Goal: Task Accomplishment & Management: Use online tool/utility

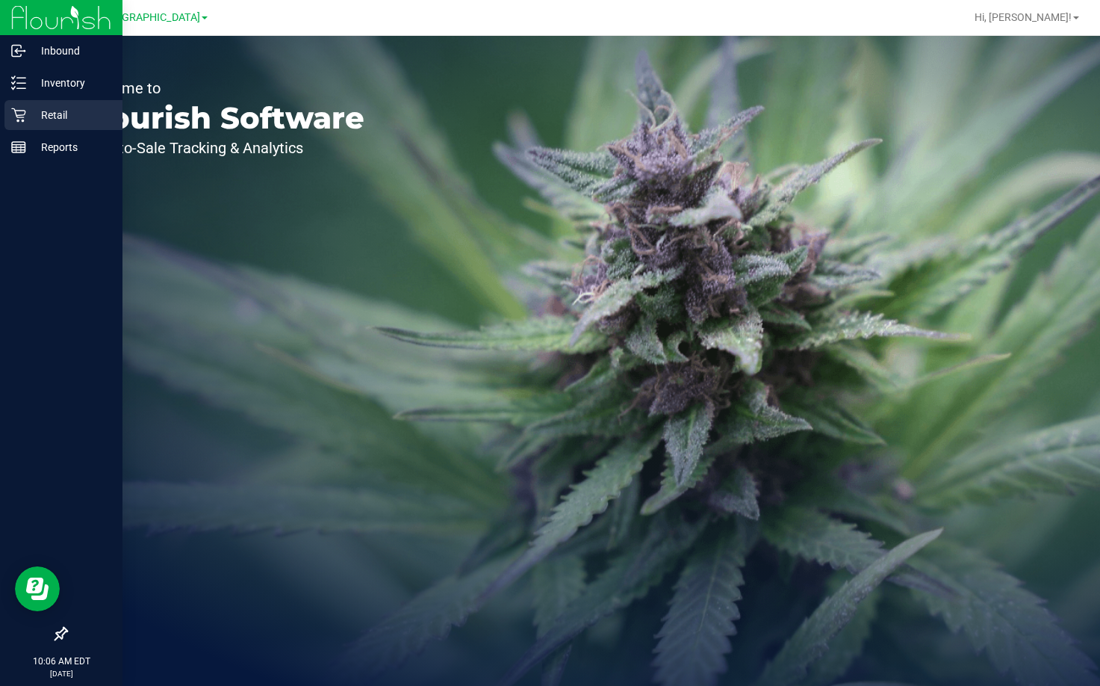
click at [70, 108] on p "Retail" at bounding box center [71, 115] width 90 height 18
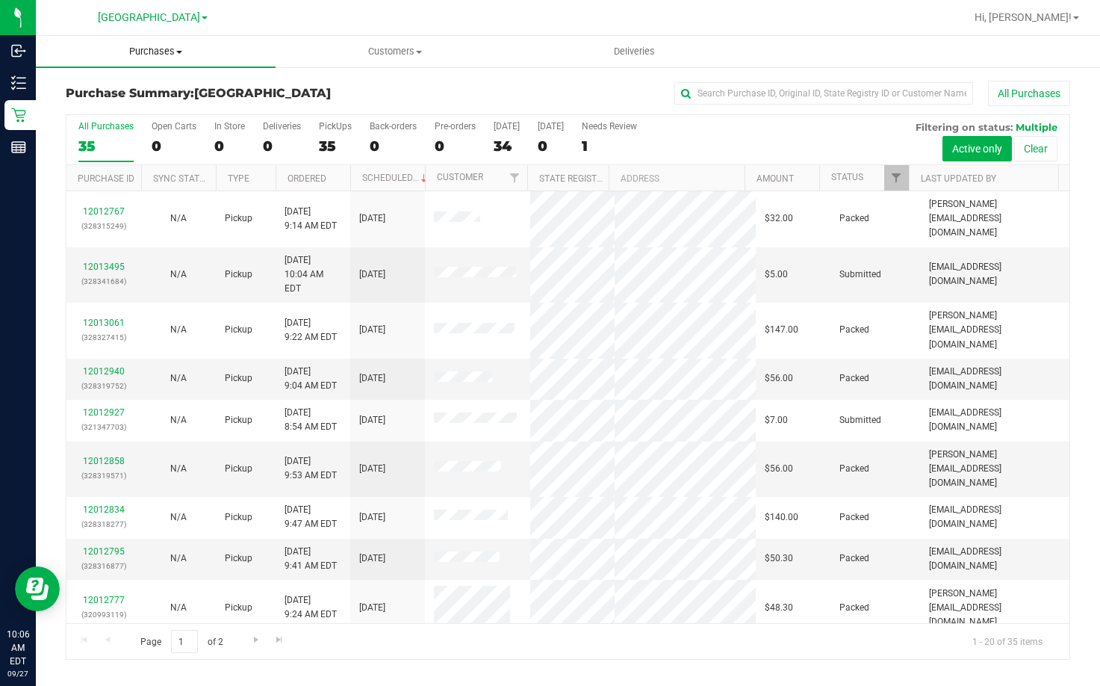
click at [143, 53] on span "Purchases" at bounding box center [156, 51] width 240 height 13
click at [109, 102] on span "Fulfillment" at bounding box center [82, 108] width 93 height 13
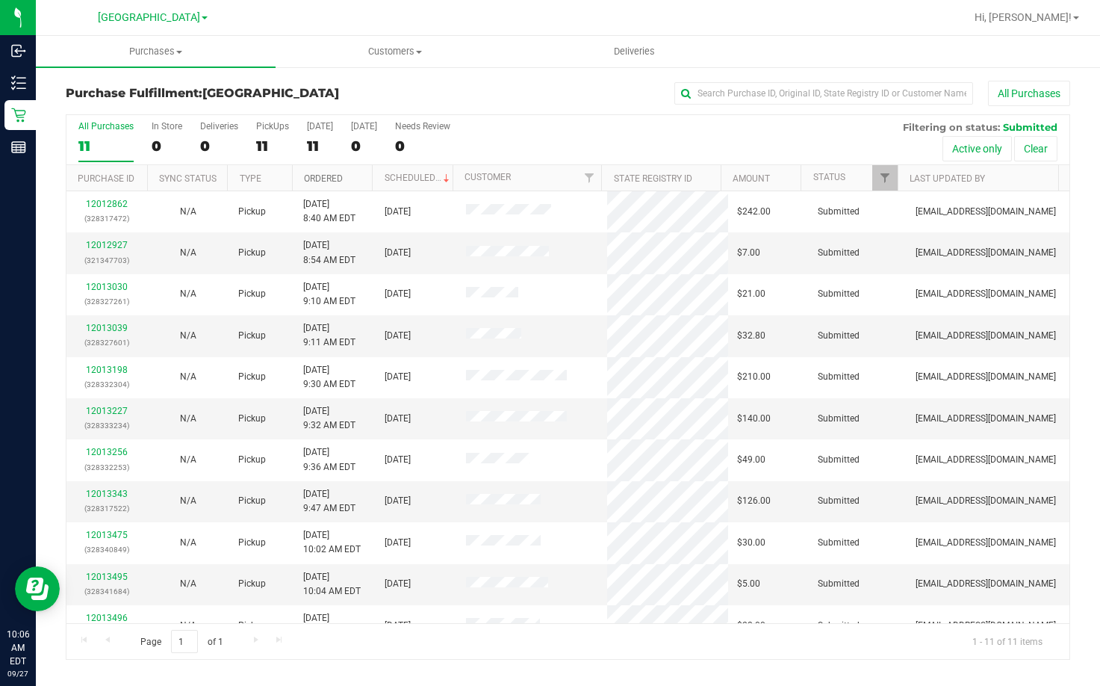
click at [328, 174] on link "Ordered" at bounding box center [323, 178] width 39 height 10
click at [328, 174] on link "Ordered" at bounding box center [332, 178] width 56 height 10
click at [328, 174] on link "Ordered" at bounding box center [323, 178] width 39 height 10
click at [111, 247] on link "12012927" at bounding box center [107, 245] width 42 height 10
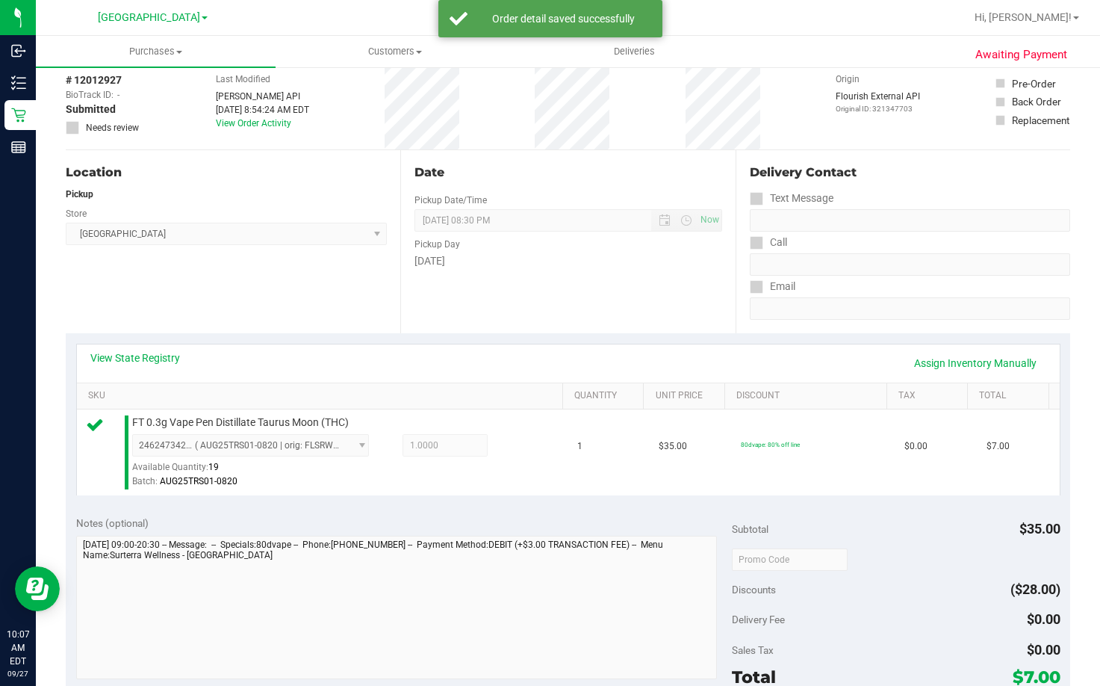
scroll to position [224, 0]
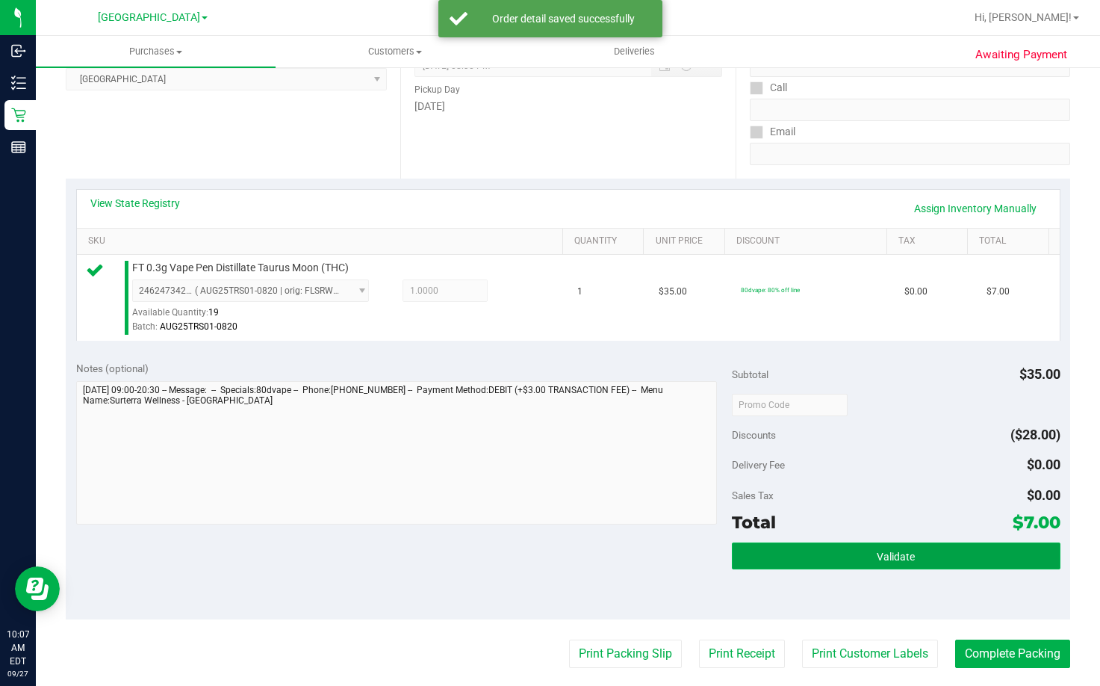
click at [919, 545] on button "Validate" at bounding box center [896, 555] width 328 height 27
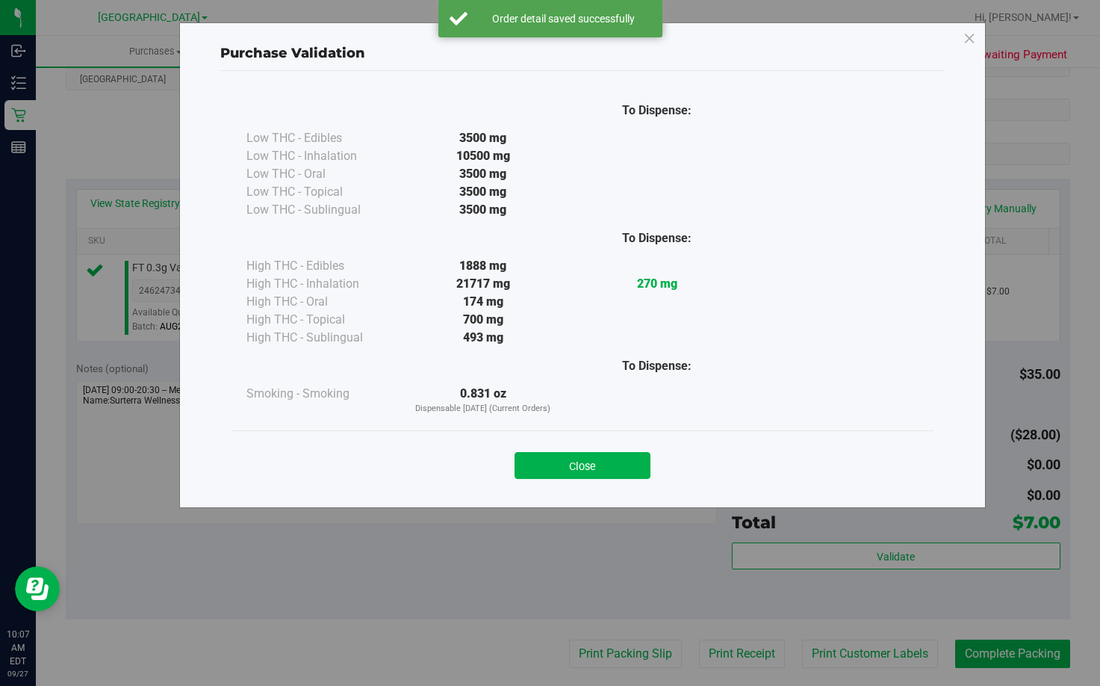
click at [613, 449] on div "Close" at bounding box center [583, 460] width 680 height 37
click at [613, 468] on button "Close" at bounding box center [583, 465] width 136 height 27
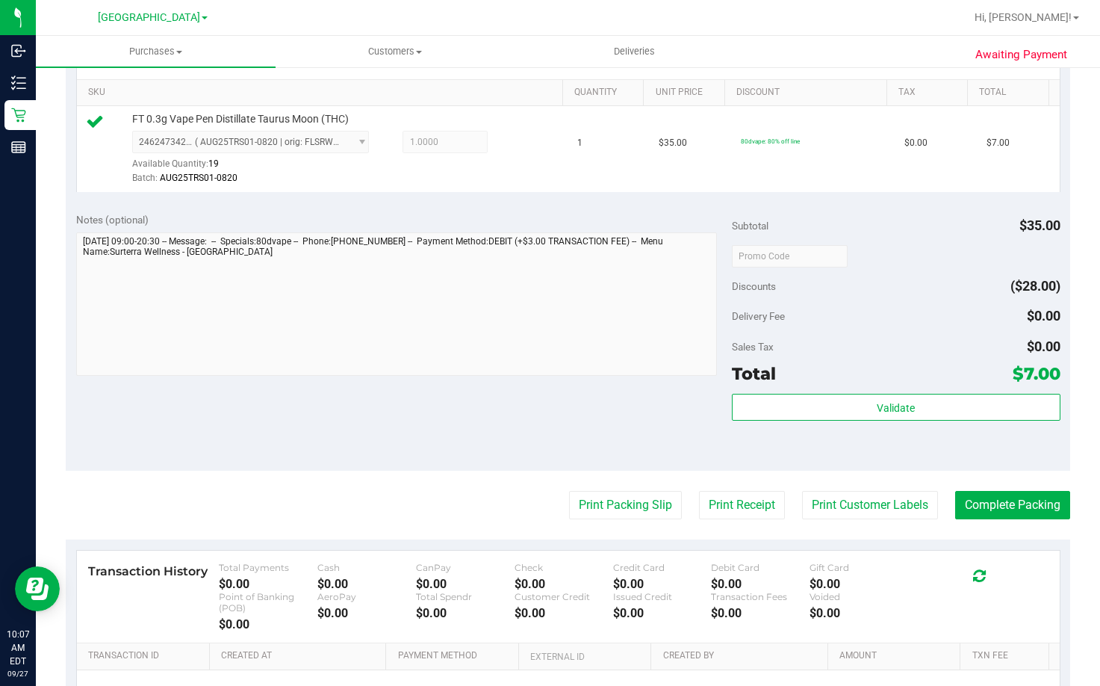
scroll to position [373, 0]
click at [615, 499] on button "Print Packing Slip" at bounding box center [625, 504] width 113 height 28
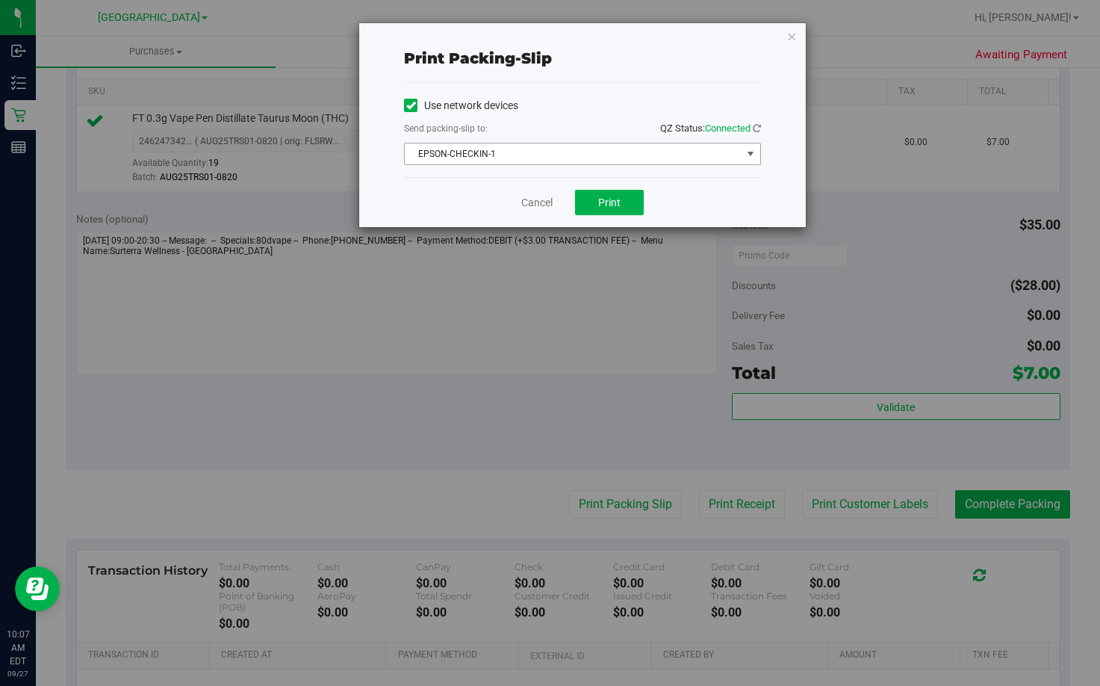
click at [497, 149] on span "EPSON-CHECKIN-1" at bounding box center [573, 153] width 337 height 21
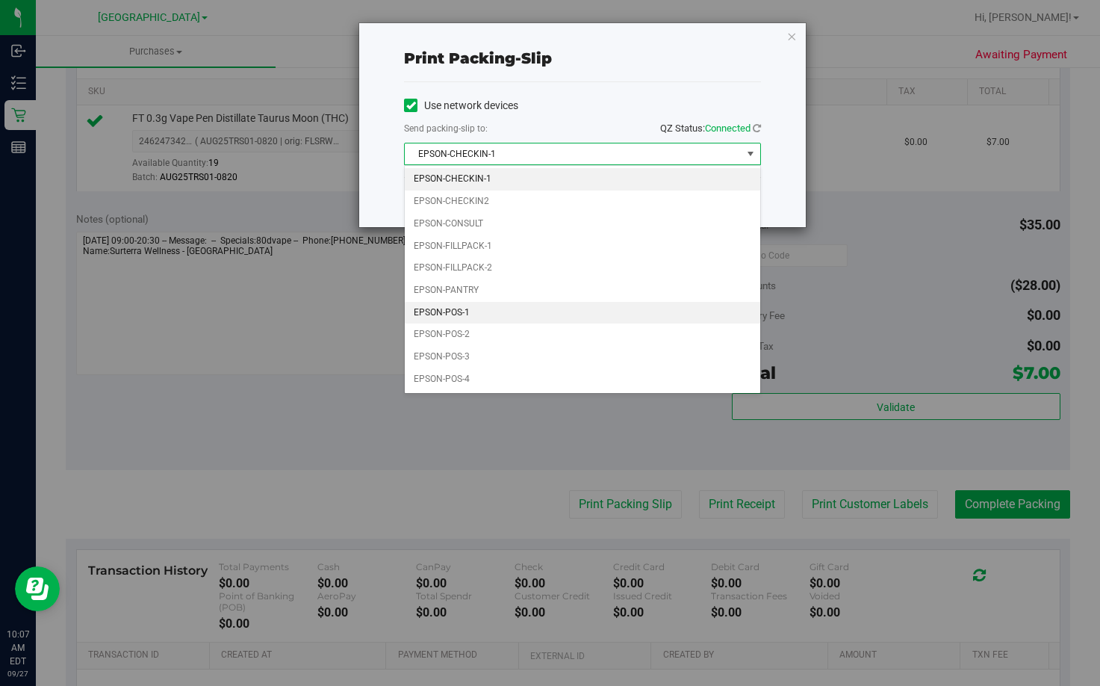
click at [468, 309] on li "EPSON-POS-1" at bounding box center [583, 313] width 356 height 22
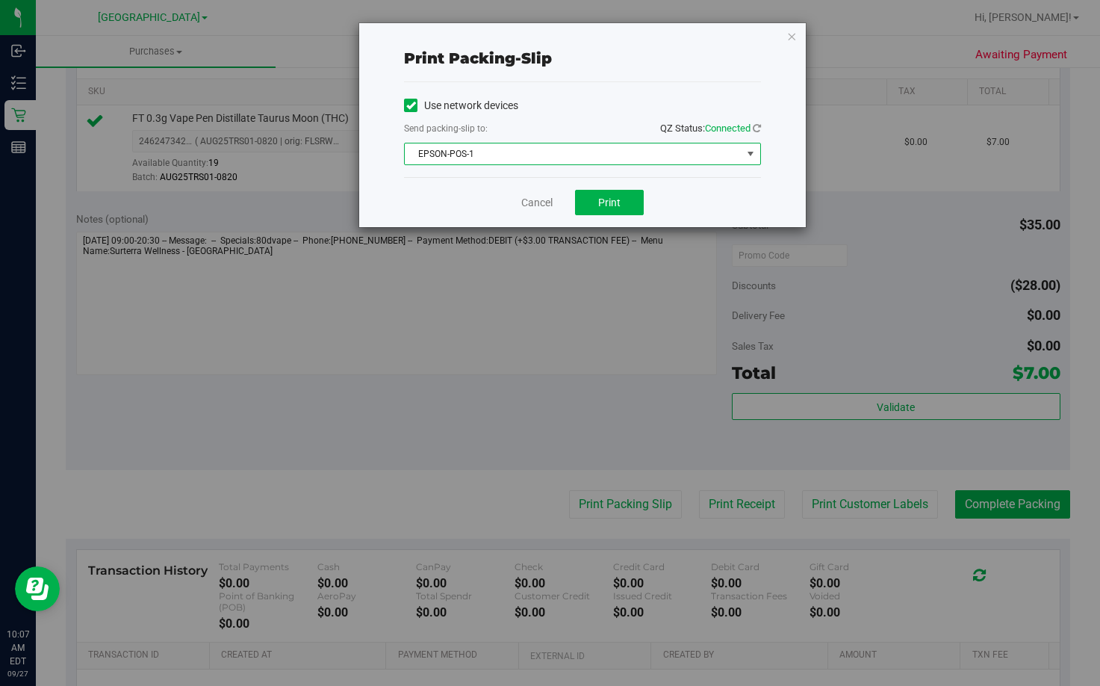
click at [499, 152] on span "EPSON-POS-1" at bounding box center [573, 153] width 337 height 21
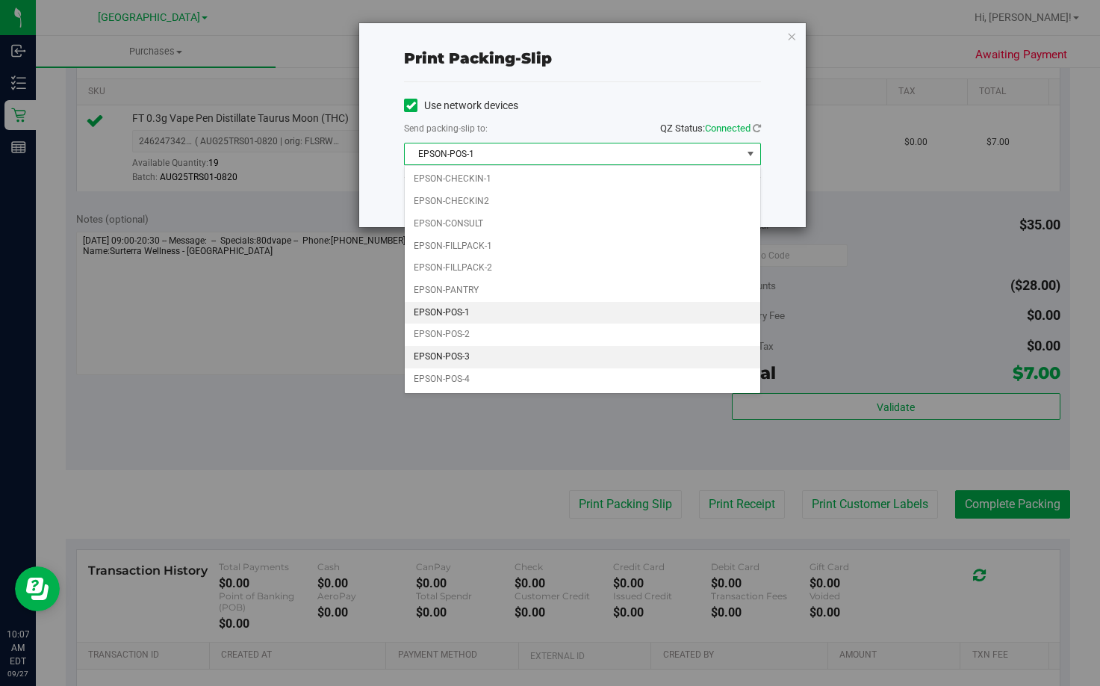
click at [495, 357] on li "EPSON-POS-3" at bounding box center [583, 357] width 356 height 22
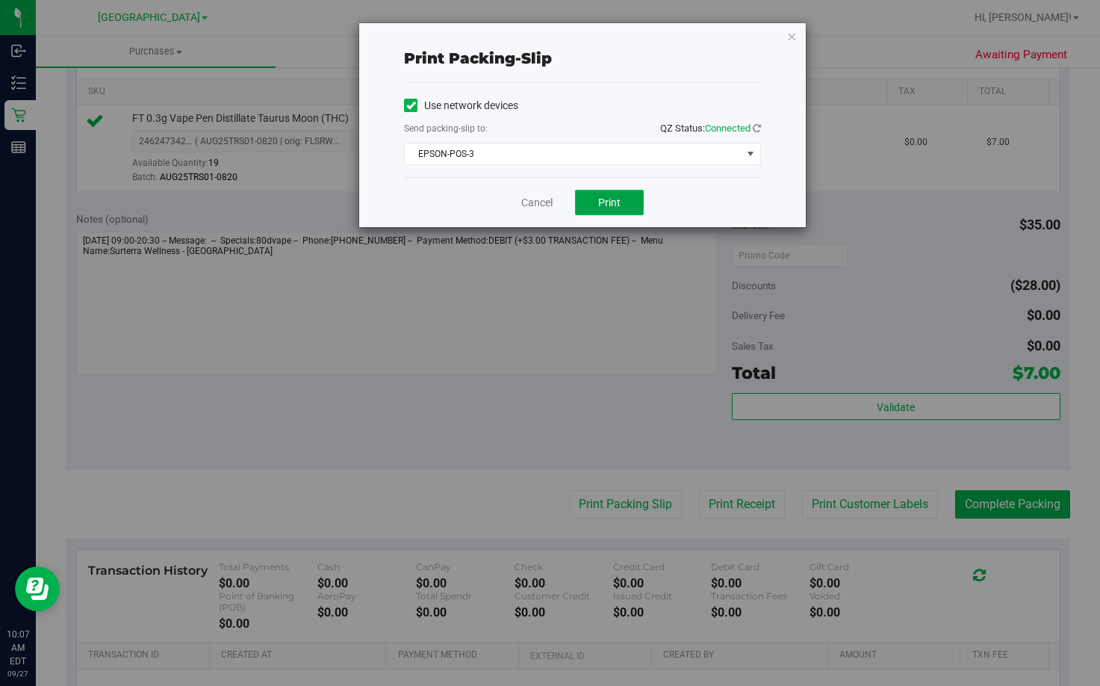
click at [614, 202] on span "Print" at bounding box center [609, 202] width 22 height 12
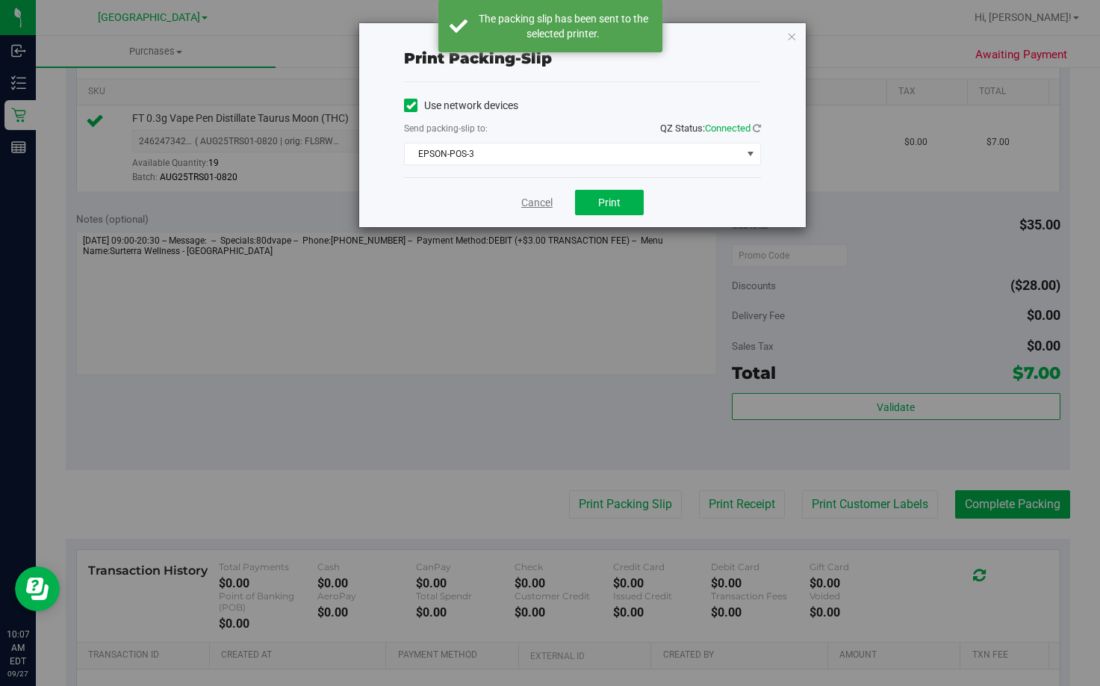
click at [542, 205] on link "Cancel" at bounding box center [536, 203] width 31 height 16
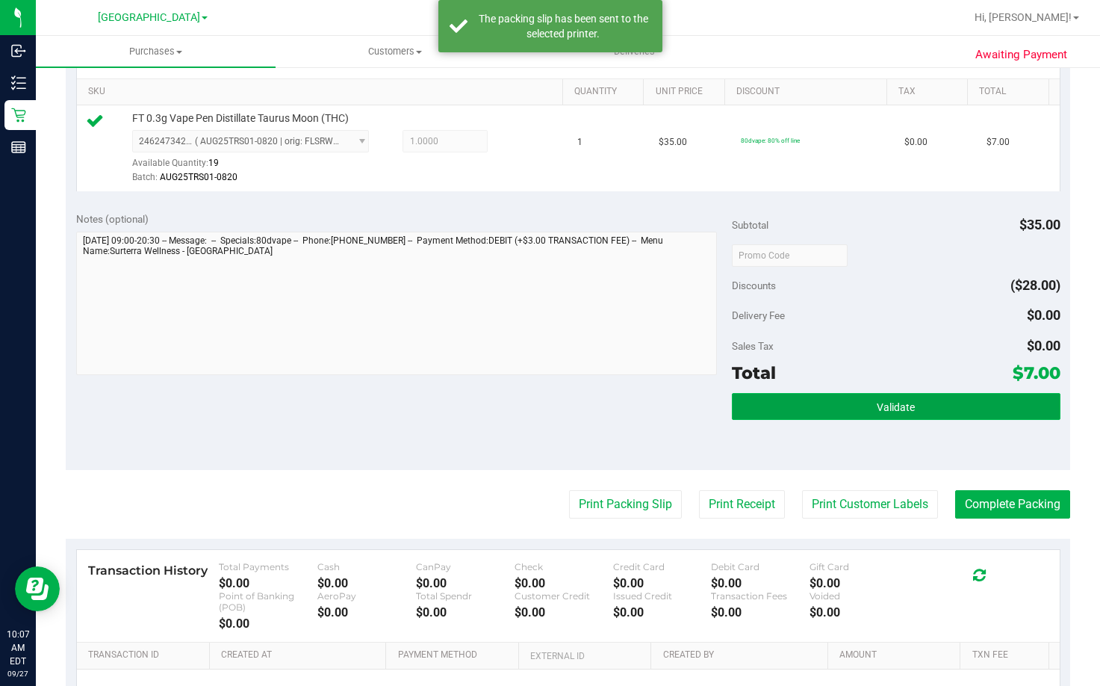
click at [920, 401] on button "Validate" at bounding box center [896, 406] width 328 height 27
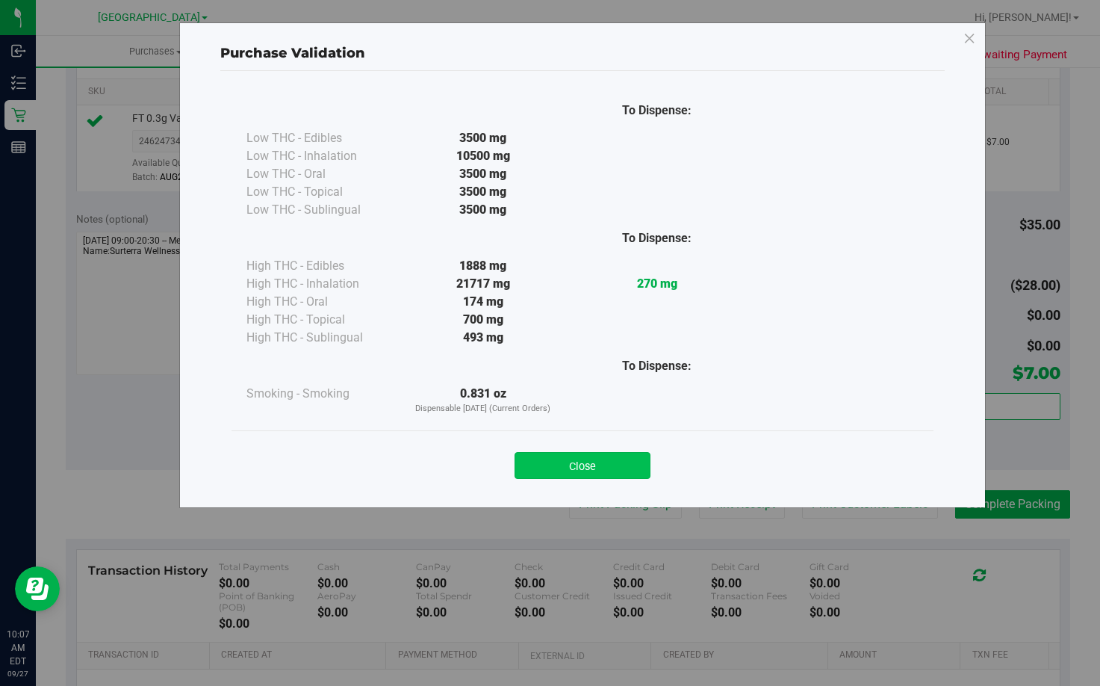
click at [580, 456] on button "Close" at bounding box center [583, 465] width 136 height 27
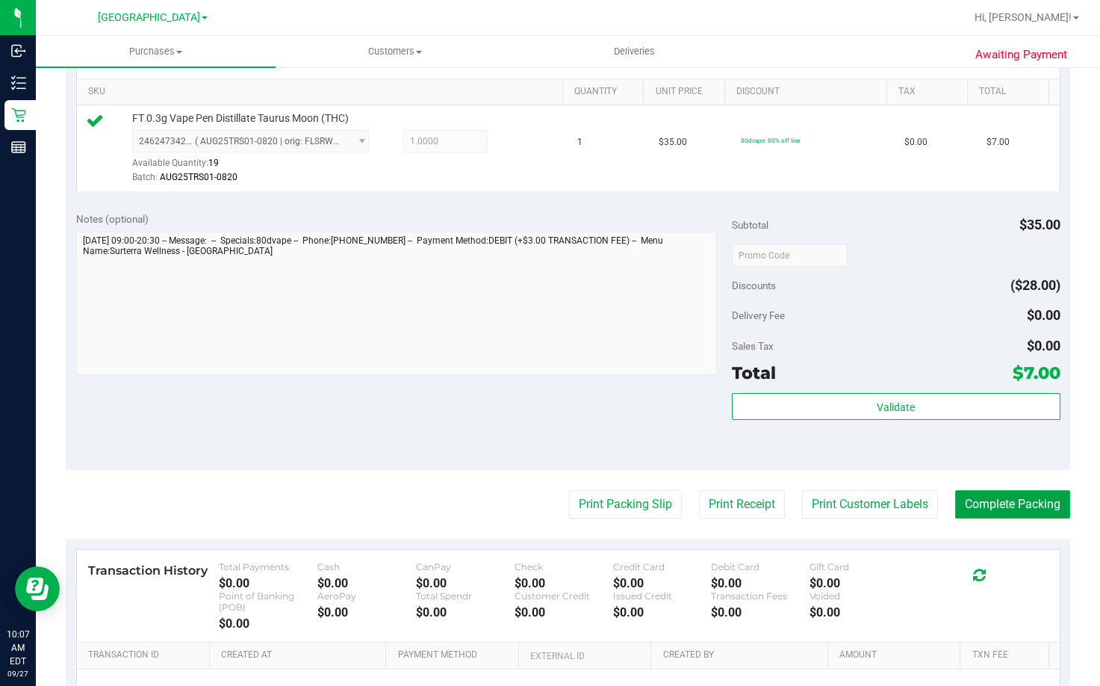
click at [1029, 501] on button "Complete Packing" at bounding box center [1012, 504] width 115 height 28
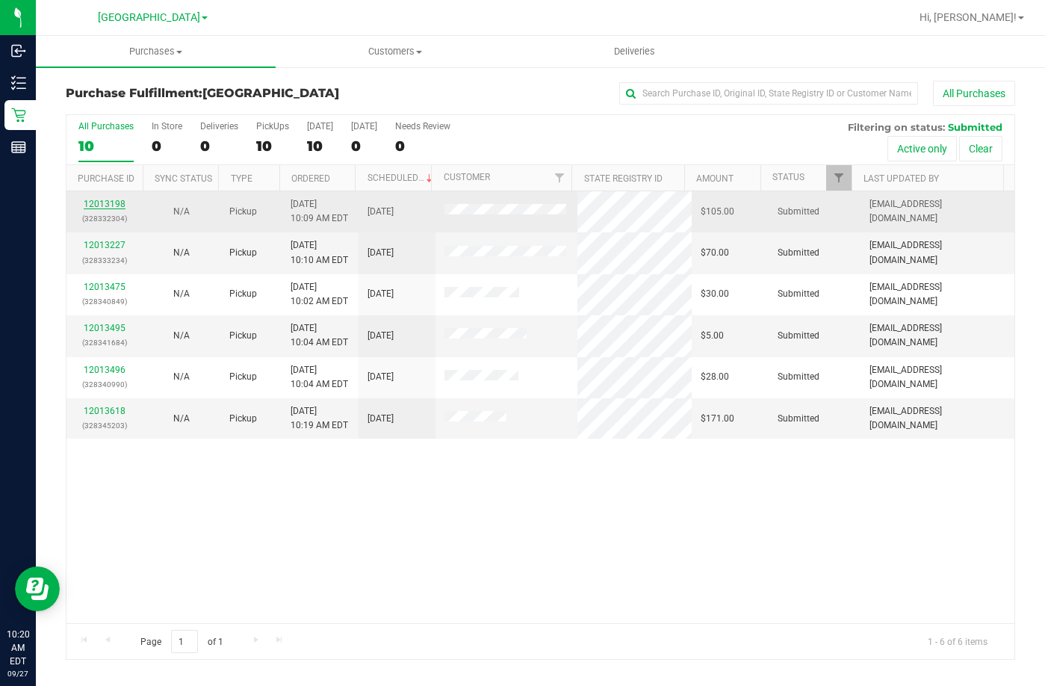
click at [115, 204] on link "12013198" at bounding box center [105, 204] width 42 height 10
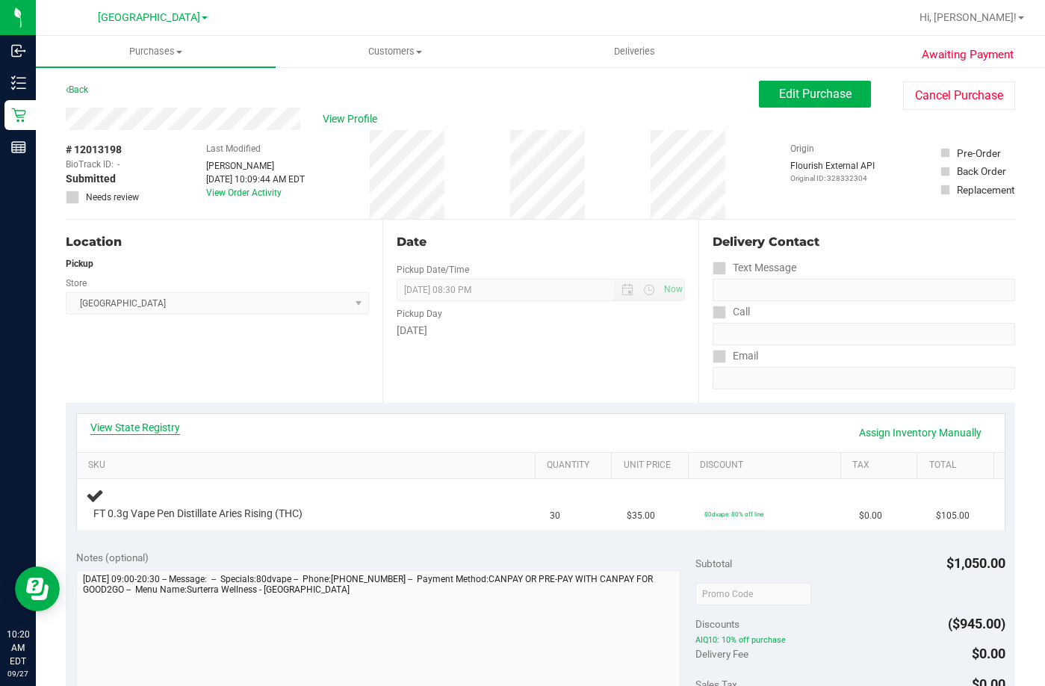
click at [155, 422] on link "View State Registry" at bounding box center [135, 427] width 90 height 15
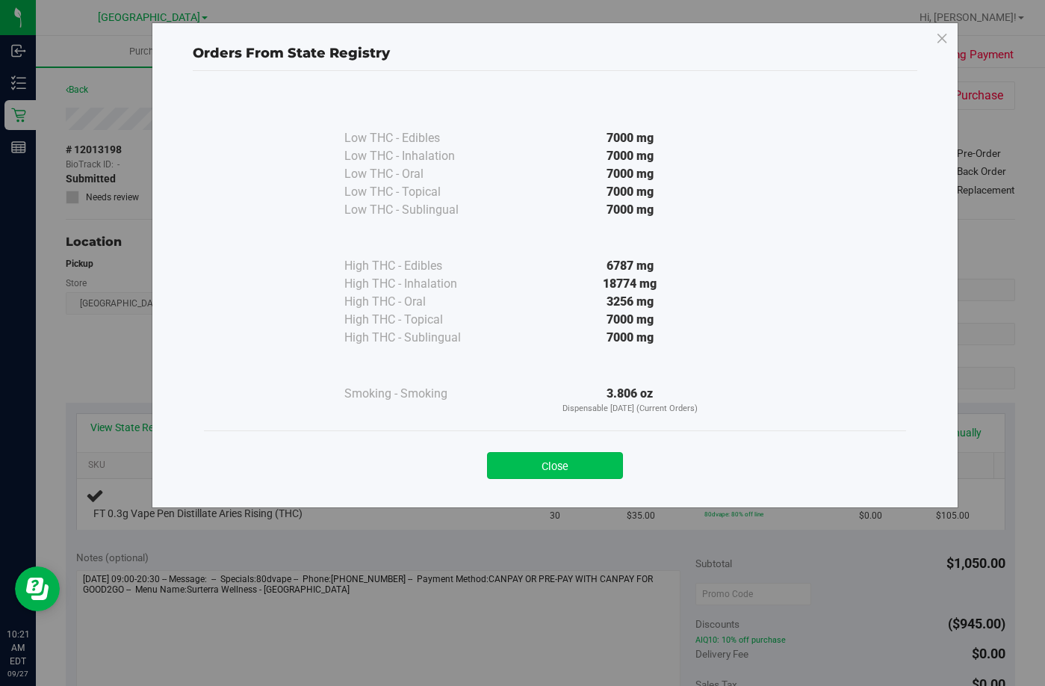
click at [585, 465] on button "Close" at bounding box center [555, 465] width 136 height 27
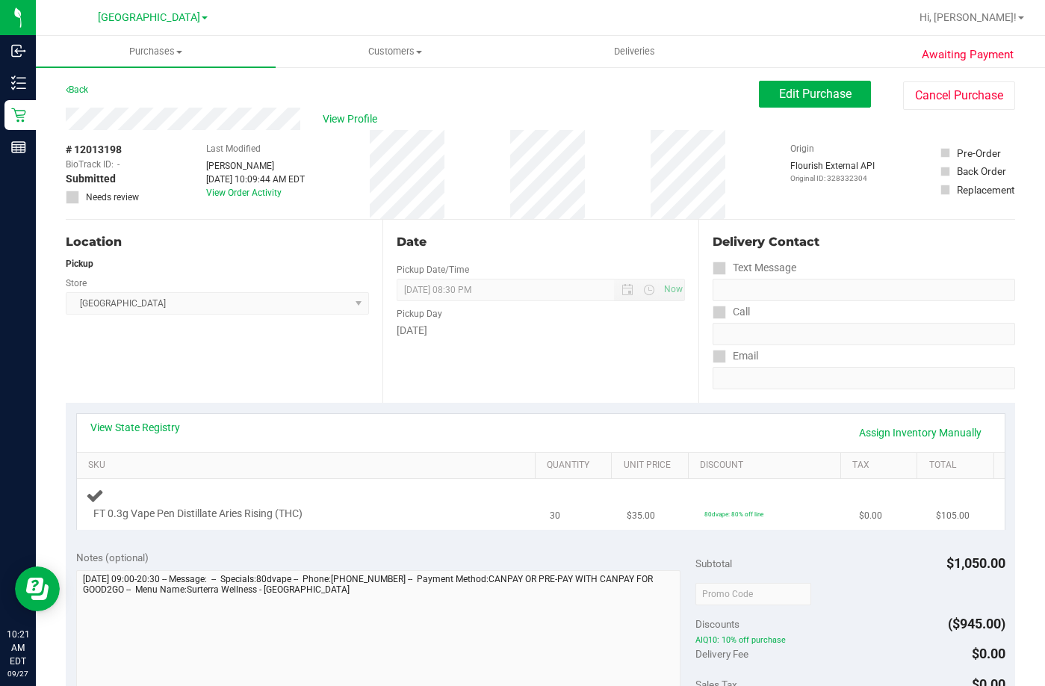
click at [550, 515] on span "30" at bounding box center [555, 516] width 10 height 14
click at [163, 47] on span "Purchases" at bounding box center [156, 51] width 240 height 13
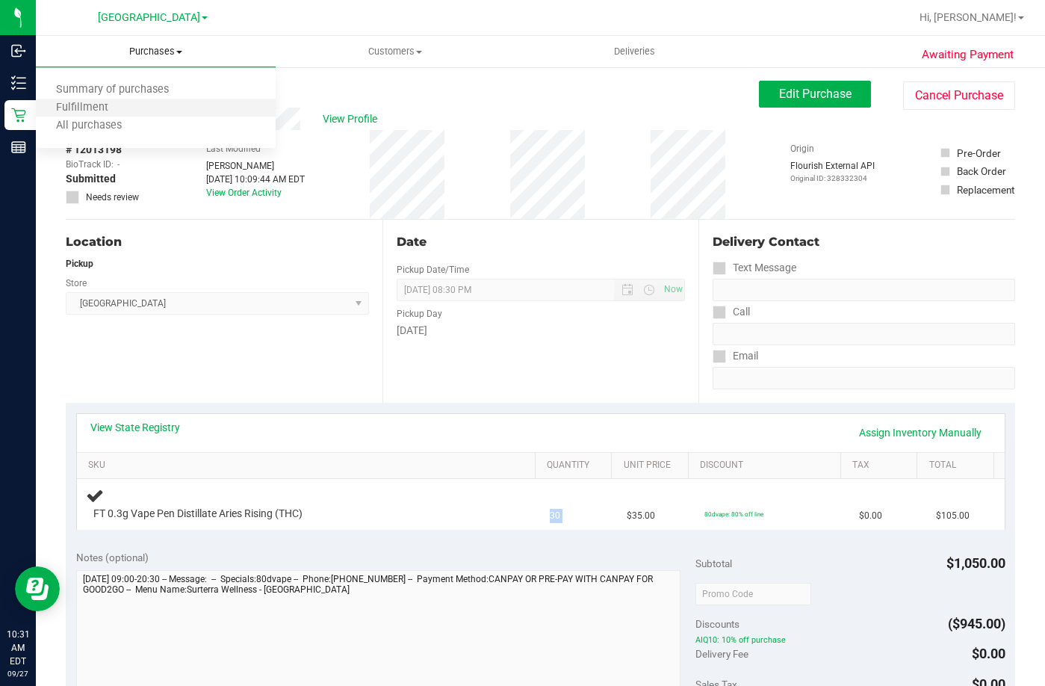
click at [137, 111] on li "Fulfillment" at bounding box center [156, 108] width 240 height 18
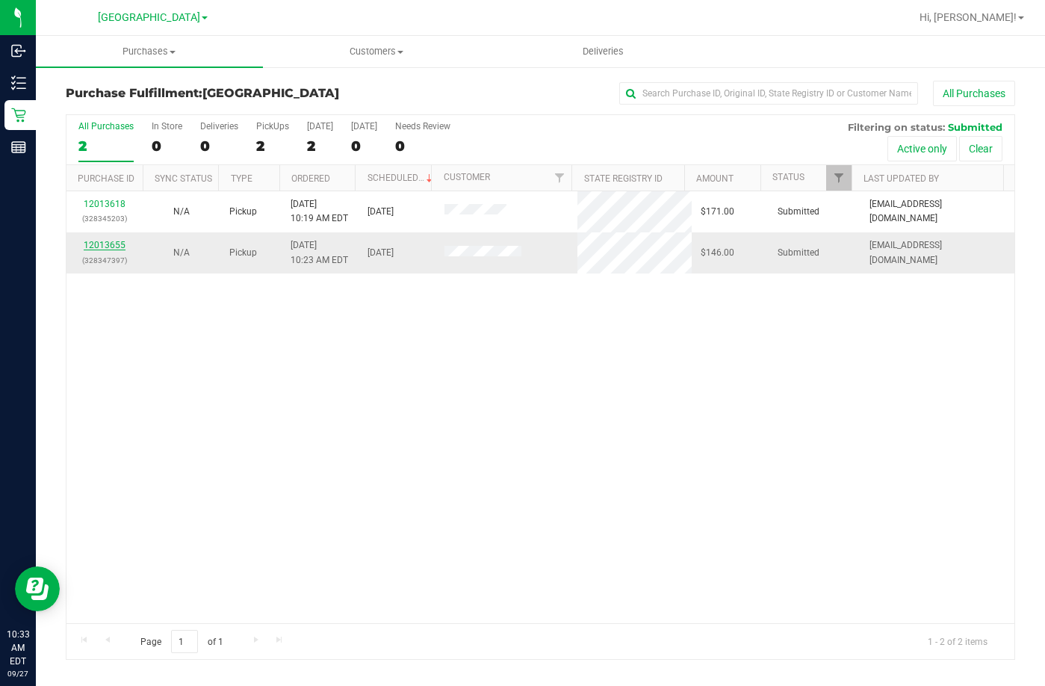
click at [107, 248] on link "12013655" at bounding box center [105, 245] width 42 height 10
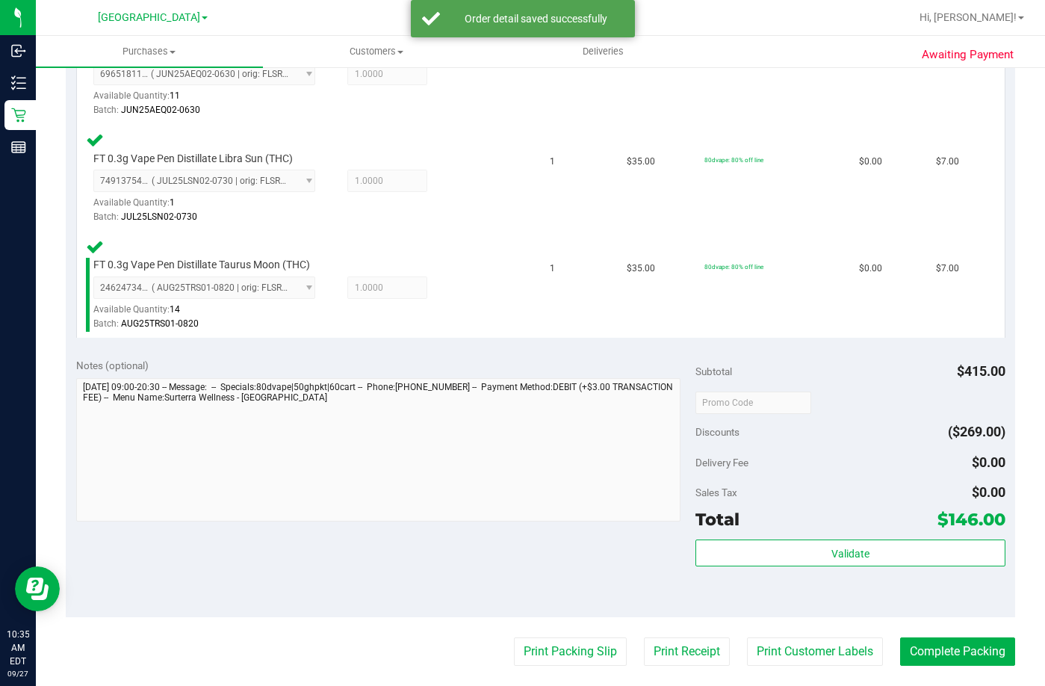
scroll to position [896, 0]
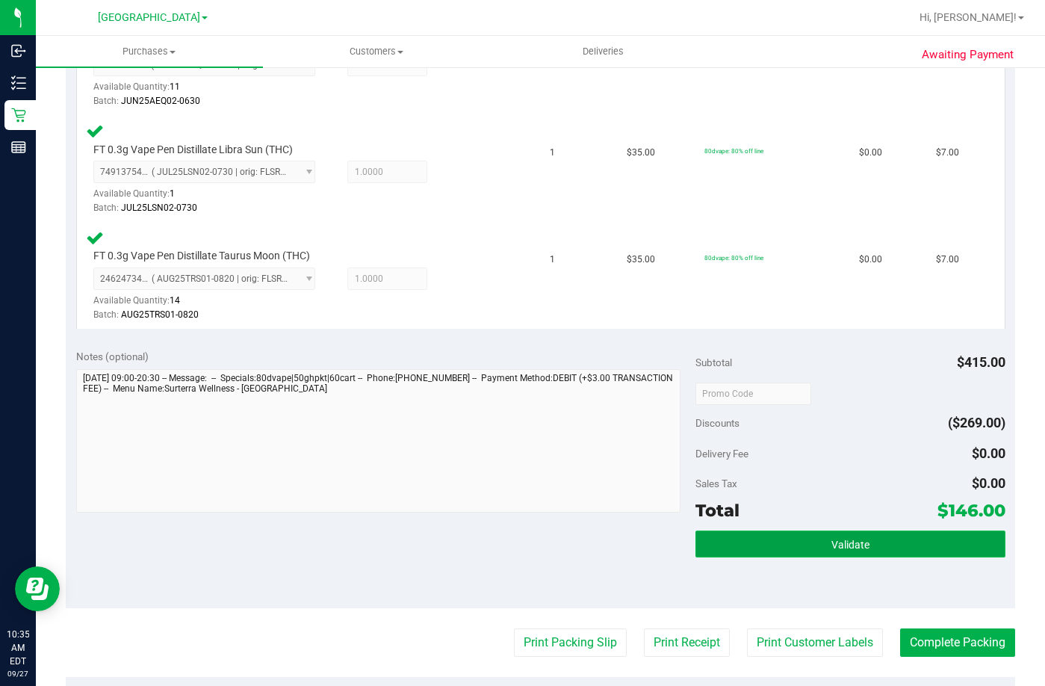
click at [848, 545] on span "Validate" at bounding box center [850, 545] width 38 height 12
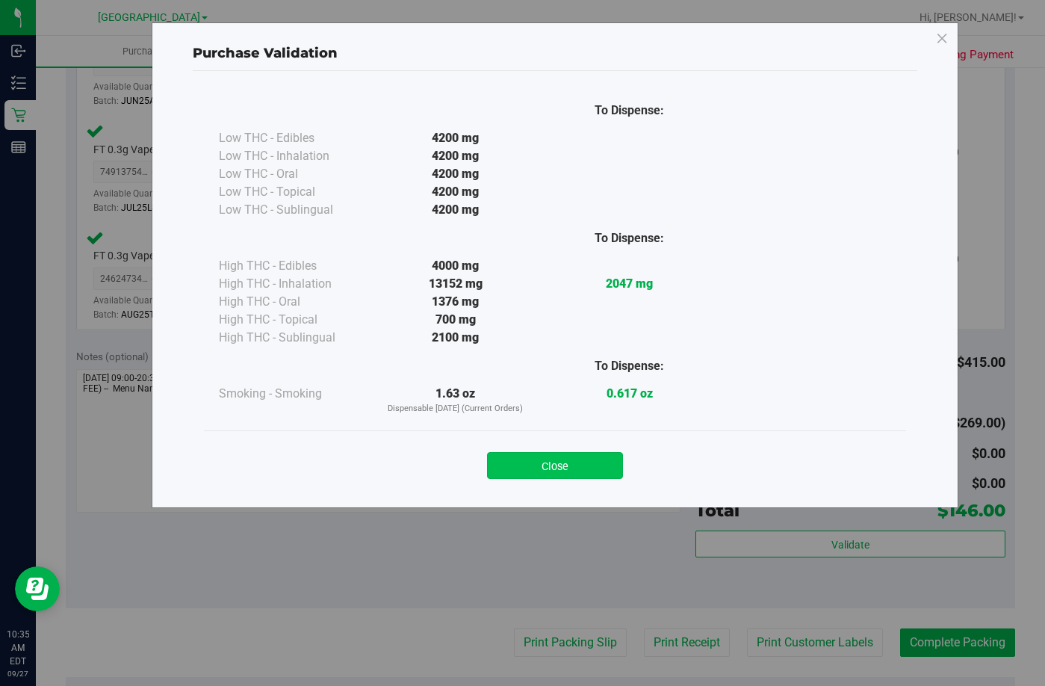
click at [560, 464] on button "Close" at bounding box center [555, 465] width 136 height 27
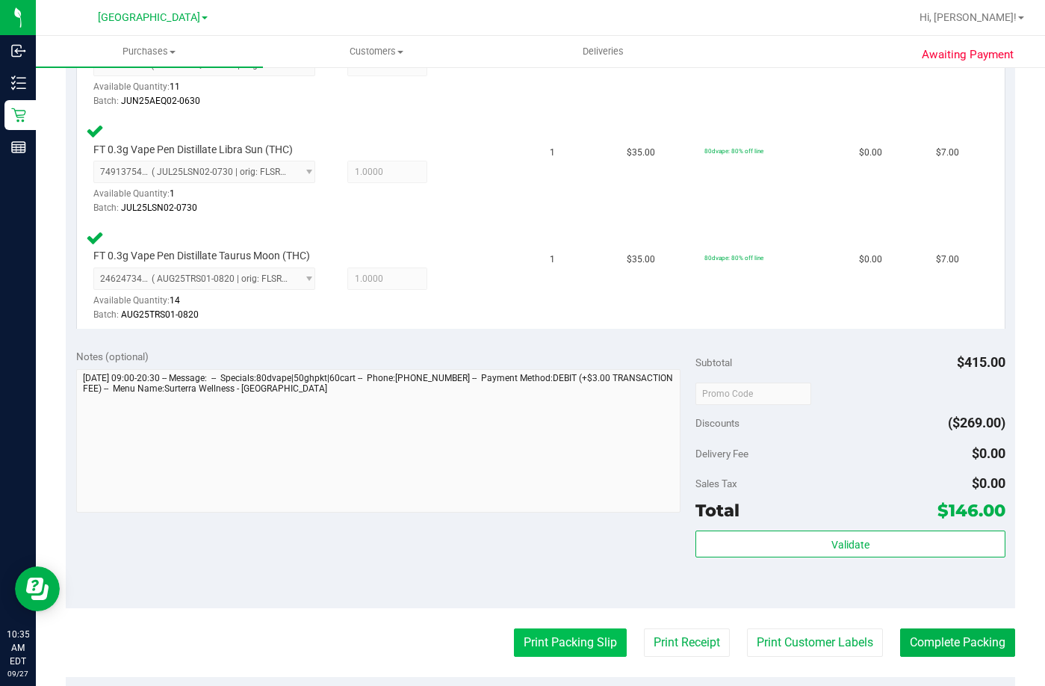
click at [573, 633] on button "Print Packing Slip" at bounding box center [570, 642] width 113 height 28
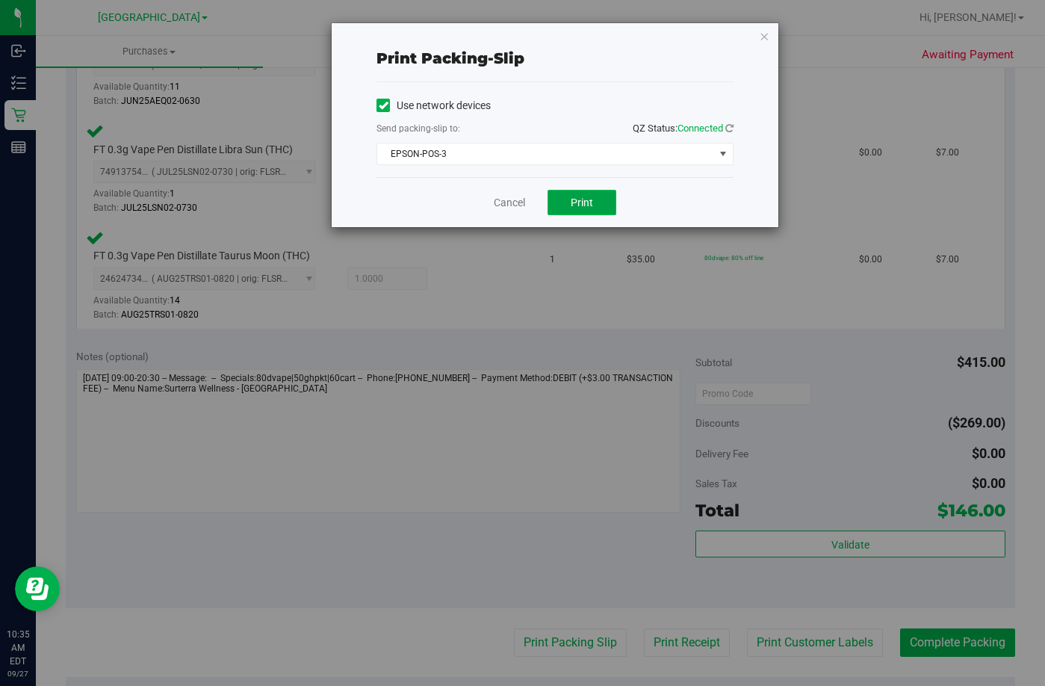
click at [568, 202] on button "Print" at bounding box center [582, 202] width 69 height 25
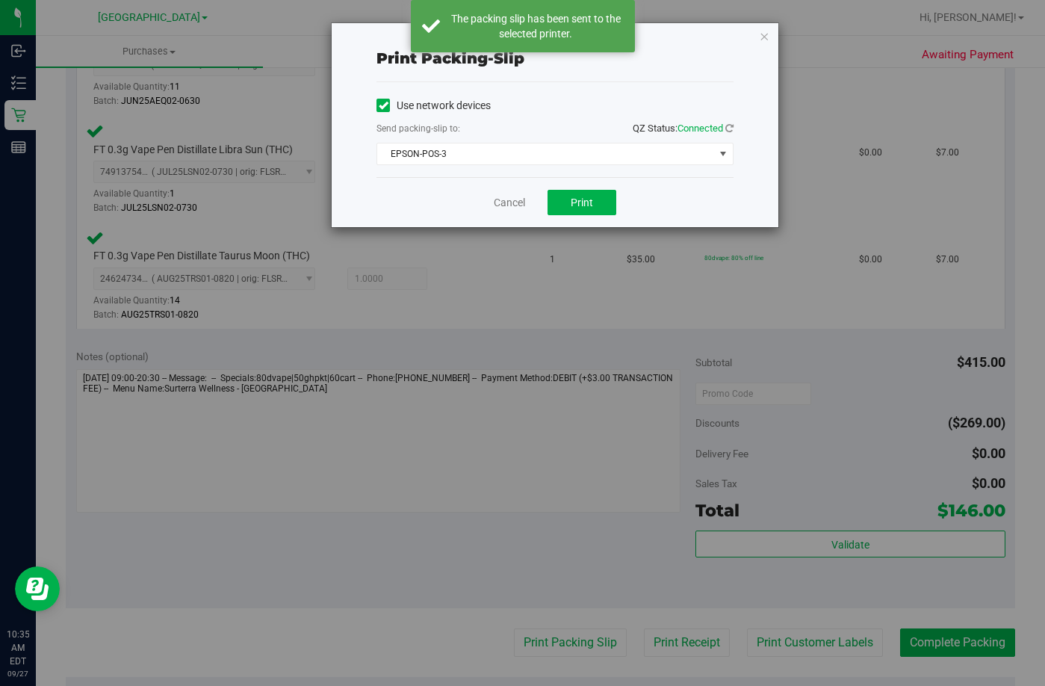
click at [528, 204] on div "Cancel Print" at bounding box center [554, 202] width 357 height 50
click at [517, 197] on link "Cancel" at bounding box center [509, 203] width 31 height 16
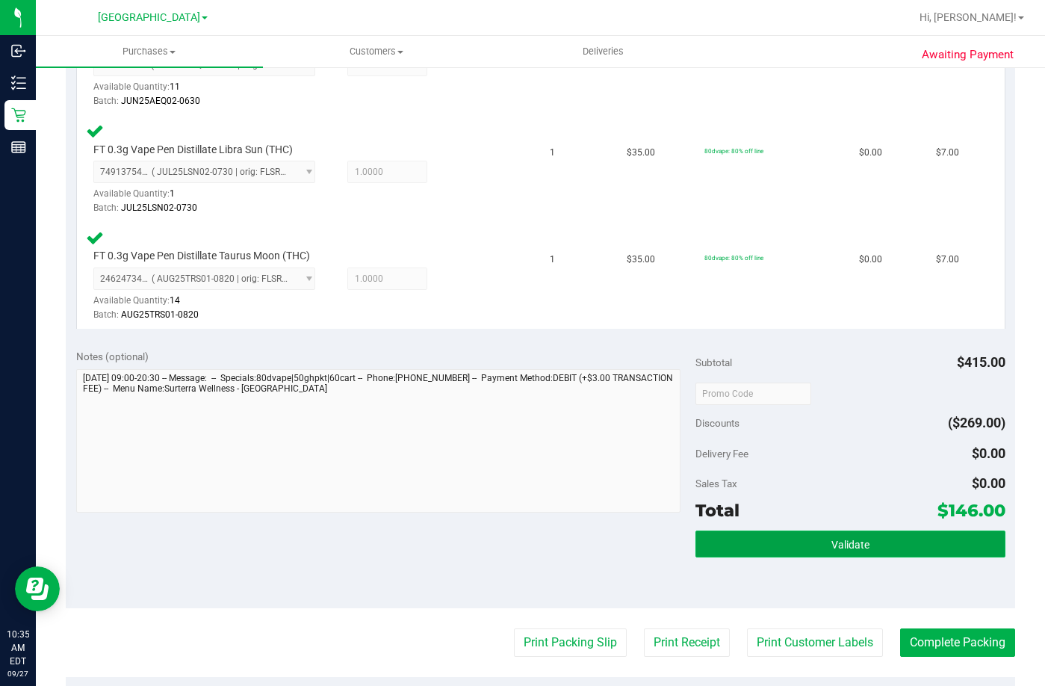
click at [819, 535] on button "Validate" at bounding box center [850, 543] width 310 height 27
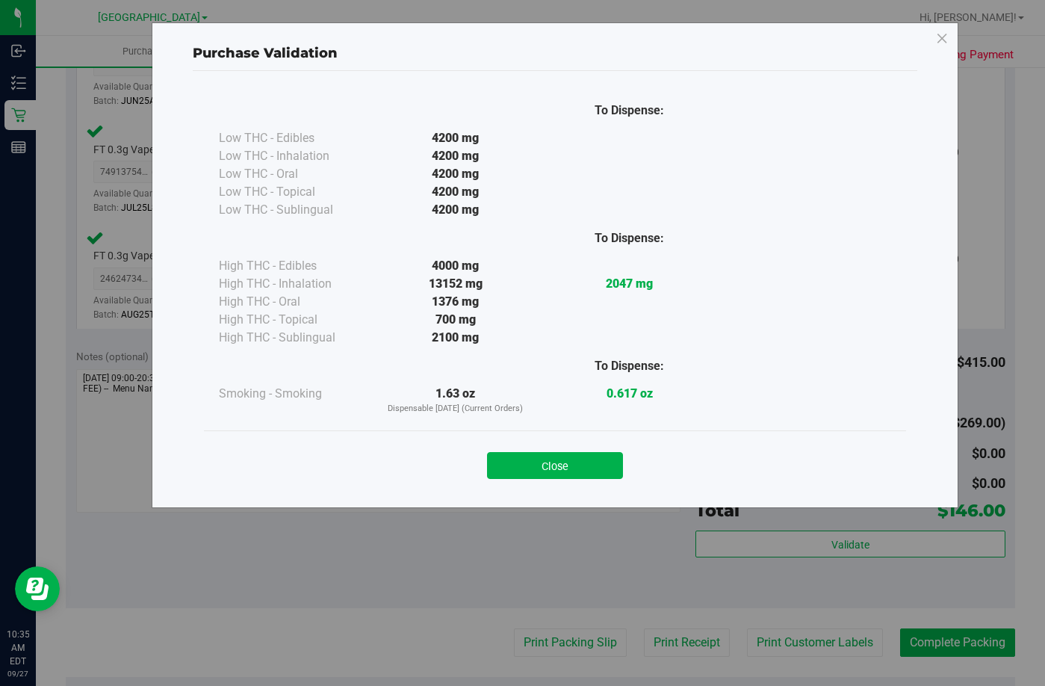
click at [571, 449] on div "Close" at bounding box center [555, 460] width 680 height 37
click at [571, 462] on button "Close" at bounding box center [555, 465] width 136 height 27
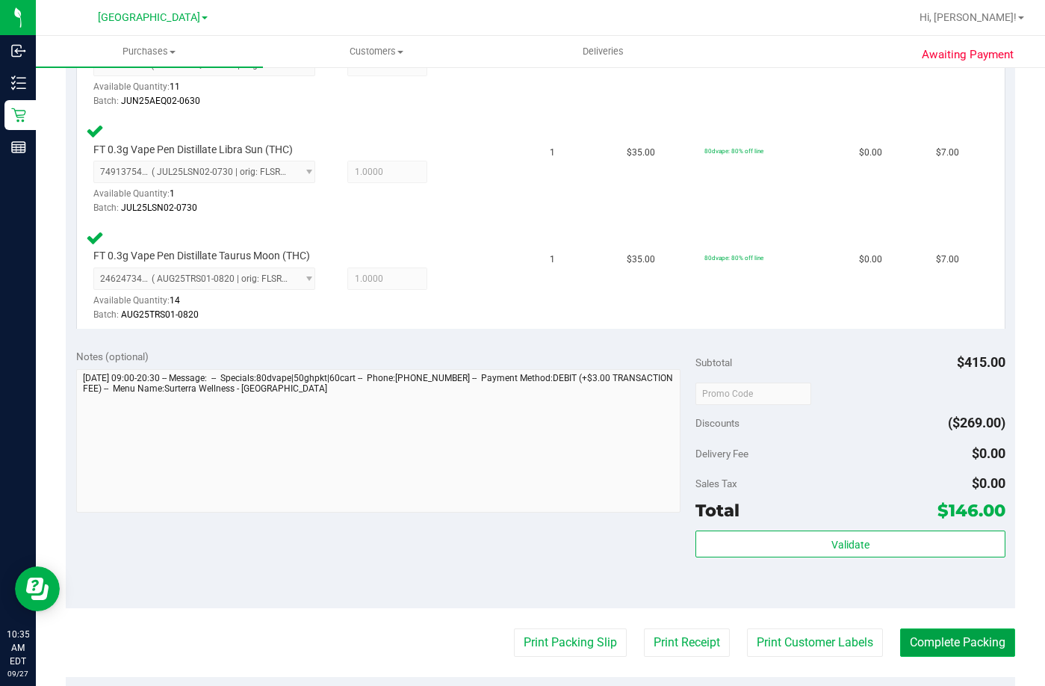
click at [961, 649] on button "Complete Packing" at bounding box center [957, 642] width 115 height 28
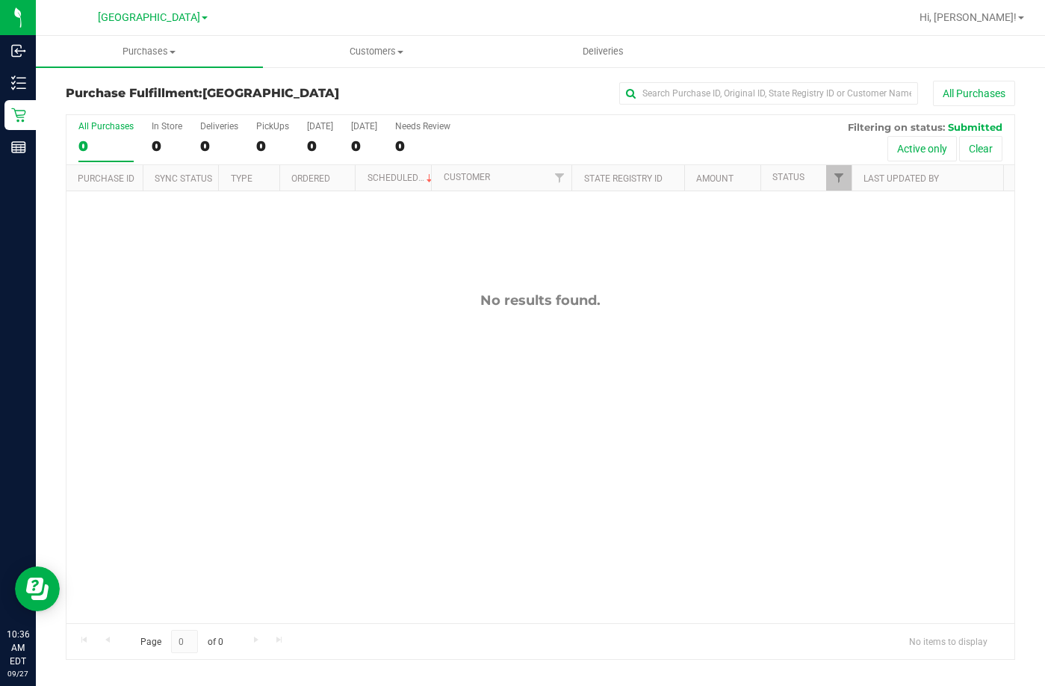
click at [719, 359] on div "No results found." at bounding box center [540, 457] width 948 height 533
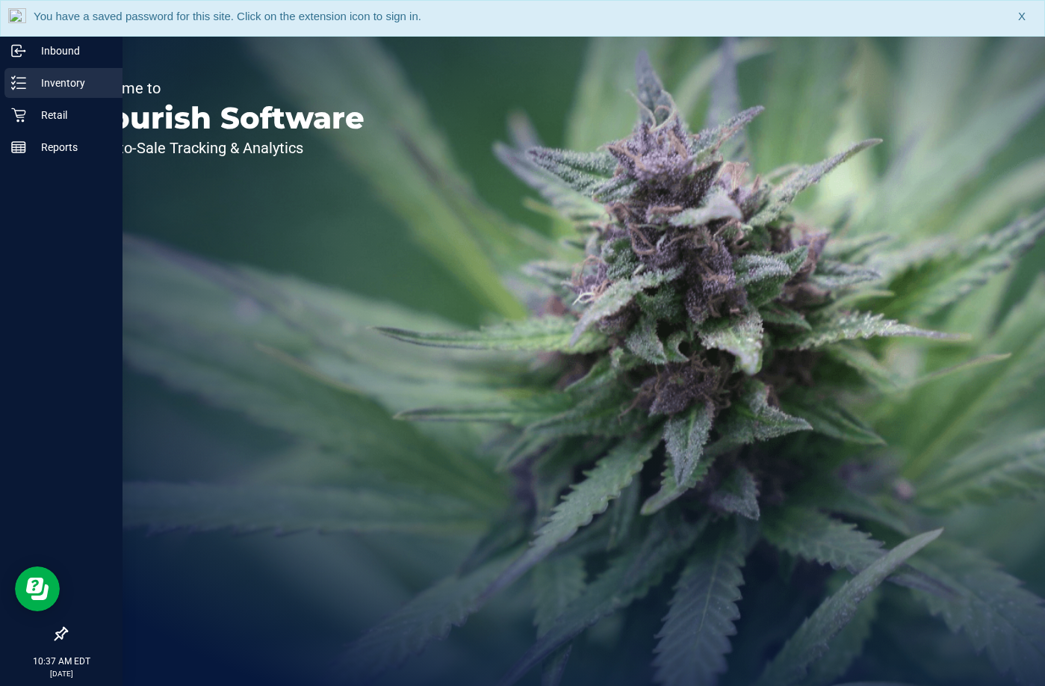
click at [58, 83] on p "Inventory" at bounding box center [71, 83] width 90 height 18
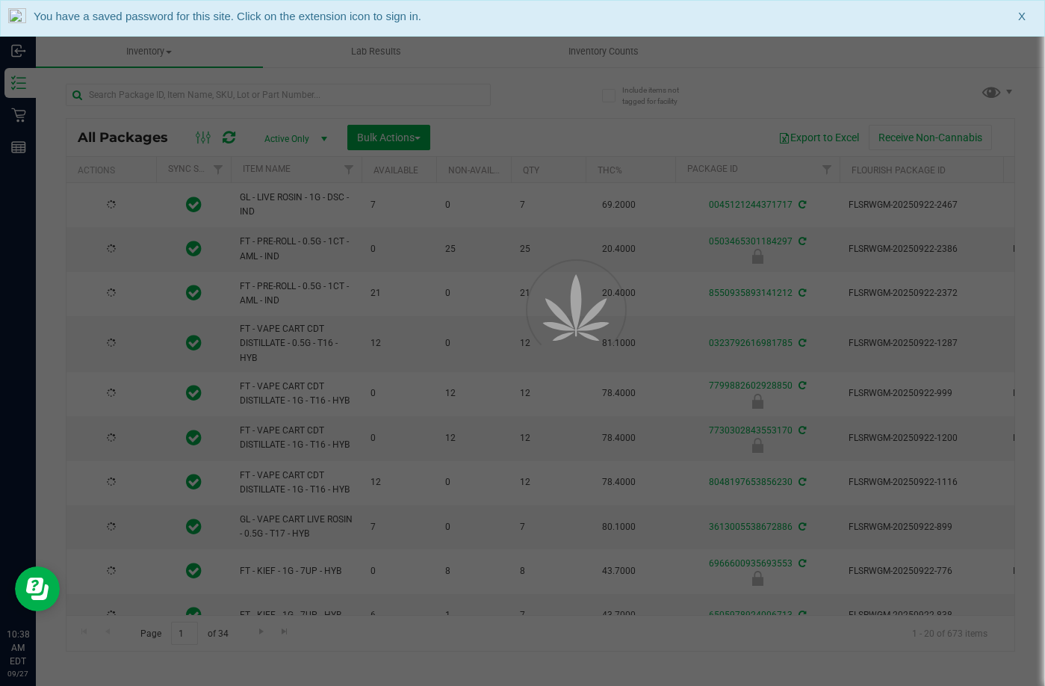
click at [189, 92] on div at bounding box center [522, 343] width 1045 height 686
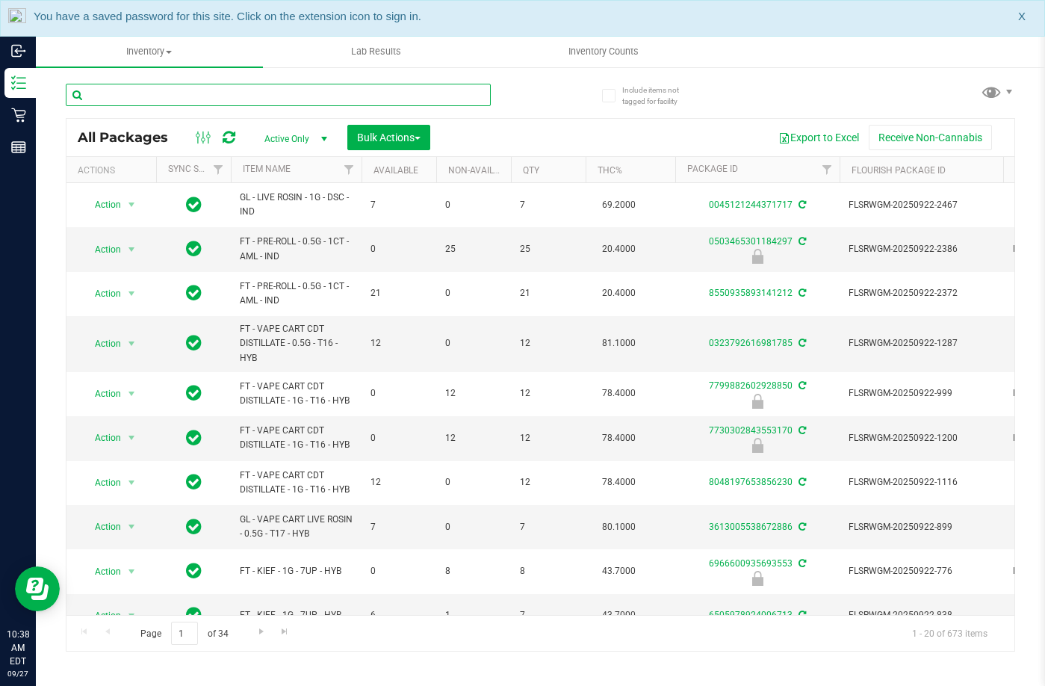
click at [190, 94] on input "text" at bounding box center [278, 95] width 425 height 22
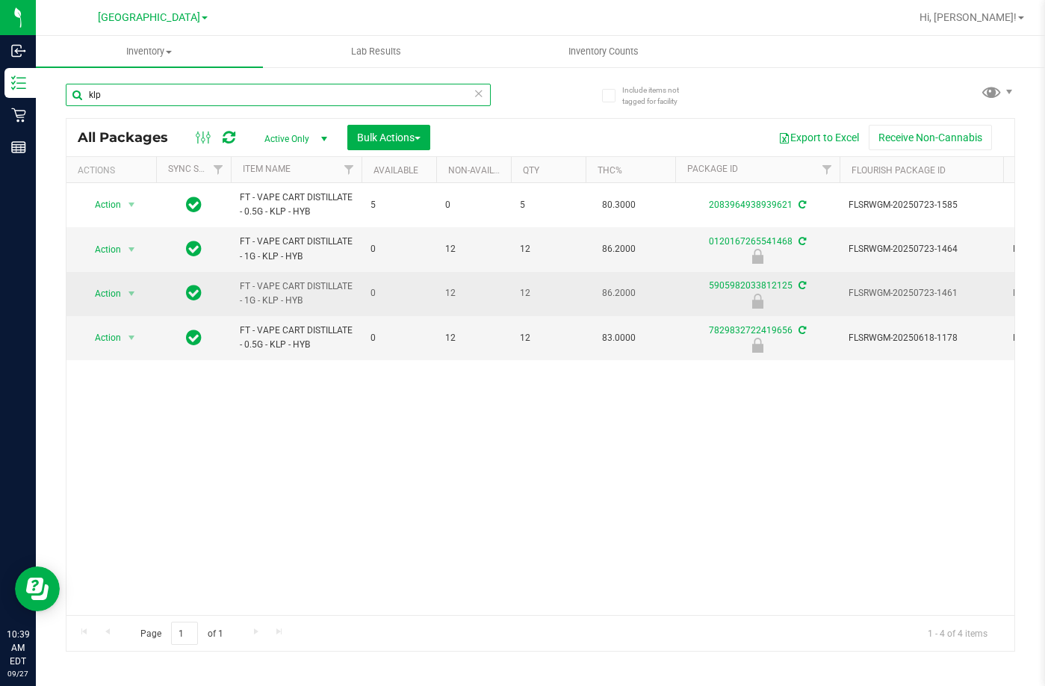
type input "klp"
click at [912, 292] on span "FLSRWGM-20250723-1461" at bounding box center [922, 293] width 146 height 14
click at [117, 292] on span "Action" at bounding box center [101, 293] width 40 height 21
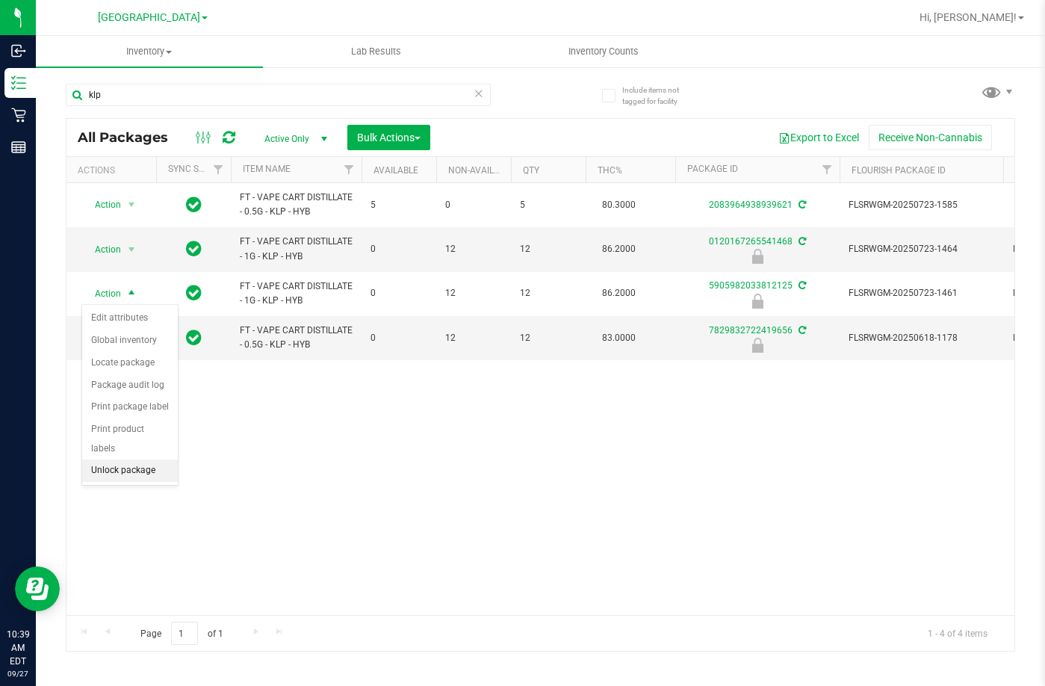
click at [120, 459] on li "Unlock package" at bounding box center [130, 470] width 96 height 22
